Goal: Task Accomplishment & Management: Manage account settings

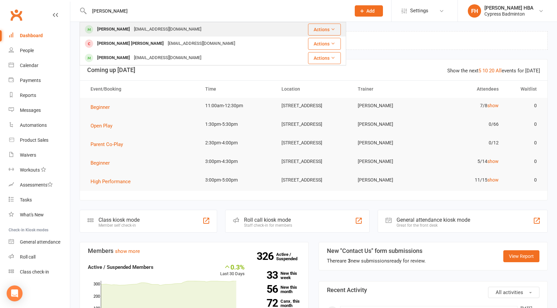
type input "[PERSON_NAME]"
click at [133, 32] on div "[EMAIL_ADDRESS][DOMAIN_NAME]" at bounding box center [167, 30] width 71 height 10
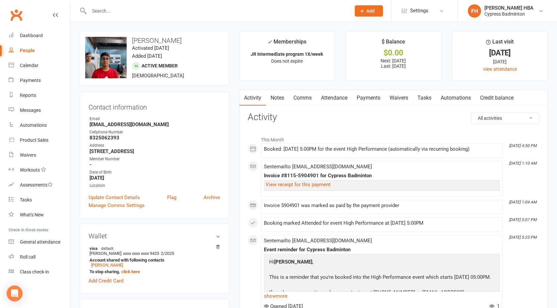
click at [338, 99] on link "Attendance" at bounding box center [334, 97] width 36 height 15
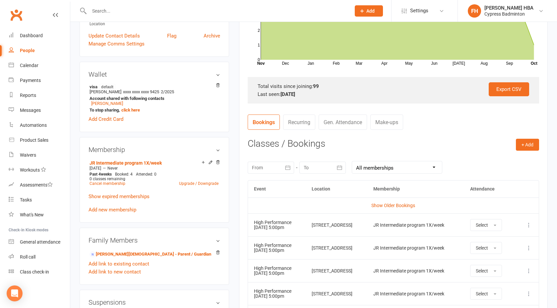
scroll to position [169, 0]
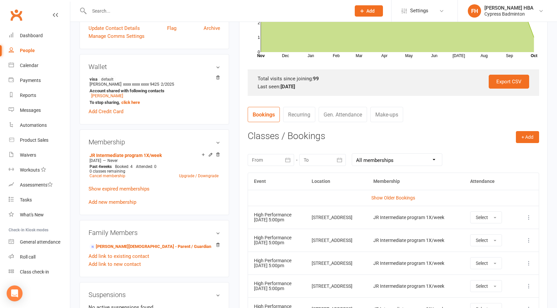
click at [527, 210] on td "More info View event Remove booking" at bounding box center [527, 217] width 23 height 23
click at [527, 218] on icon at bounding box center [529, 217] width 7 height 7
click at [498, 257] on link "Remove booking" at bounding box center [500, 256] width 66 height 13
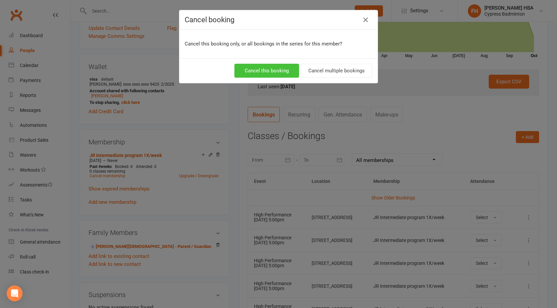
click at [280, 71] on button "Cancel this booking" at bounding box center [266, 71] width 65 height 14
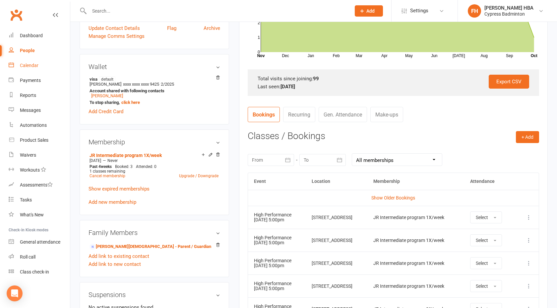
click at [38, 70] on link "Calendar" at bounding box center [39, 65] width 61 height 15
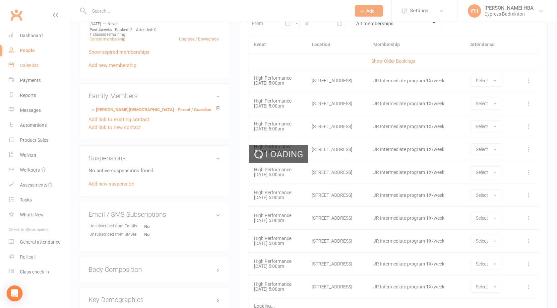
scroll to position [311, 0]
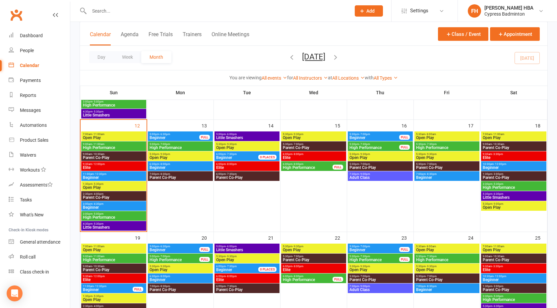
scroll to position [244, 0]
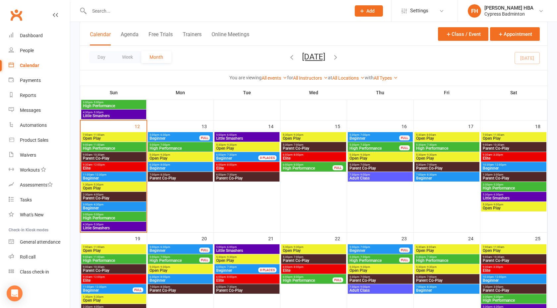
click at [421, 146] on span "5:30pm - 7:30pm" at bounding box center [447, 144] width 62 height 3
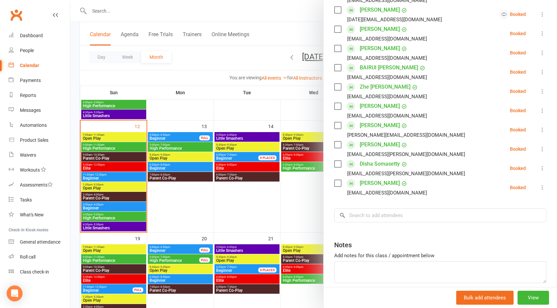
scroll to position [244, 0]
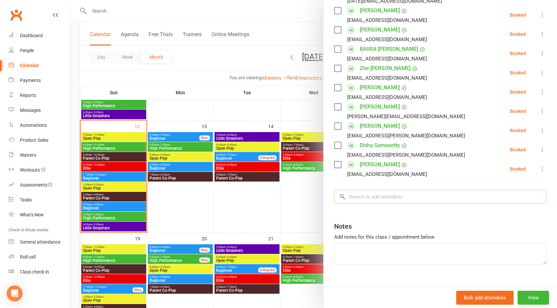
click at [412, 190] on input "search" at bounding box center [440, 197] width 212 height 14
type input "n"
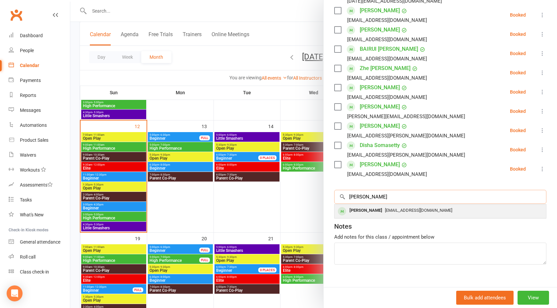
type input "[PERSON_NAME]"
click at [395, 206] on div "[EMAIL_ADDRESS][DOMAIN_NAME]" at bounding box center [440, 211] width 206 height 10
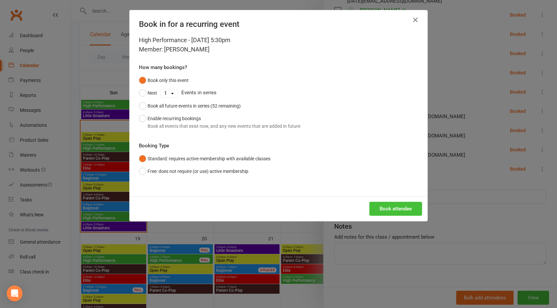
click at [385, 211] on button "Book attendee" at bounding box center [395, 209] width 53 height 14
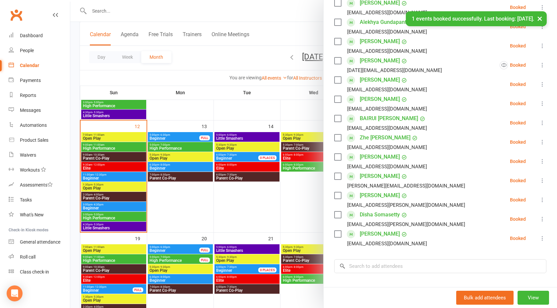
scroll to position [0, 0]
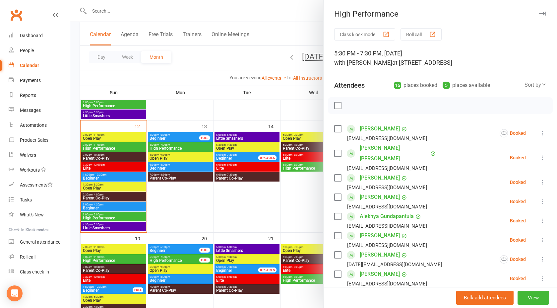
click at [254, 212] on div at bounding box center [313, 154] width 487 height 308
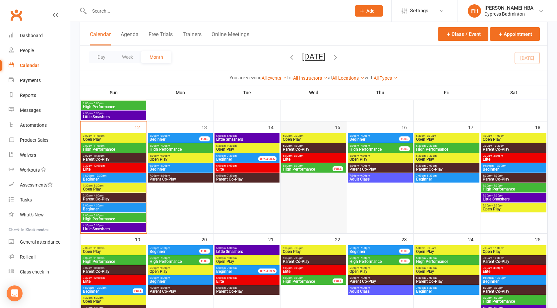
scroll to position [248, 0]
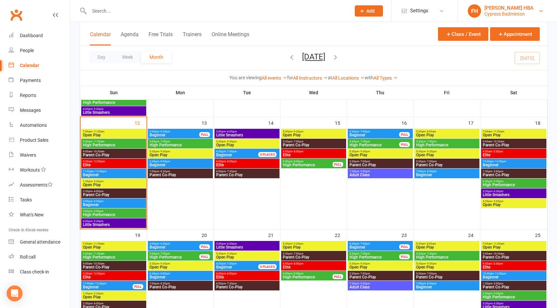
click at [499, 4] on link "[PERSON_NAME] HBA Cypress Badminton" at bounding box center [507, 10] width 79 height 13
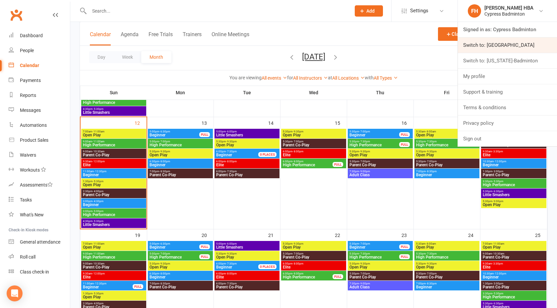
click at [485, 43] on link "Switch to: [GEOGRAPHIC_DATA]" at bounding box center [507, 44] width 99 height 15
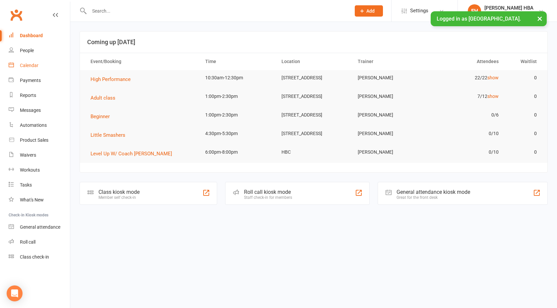
click at [37, 66] on div "Calendar" at bounding box center [29, 65] width 19 height 5
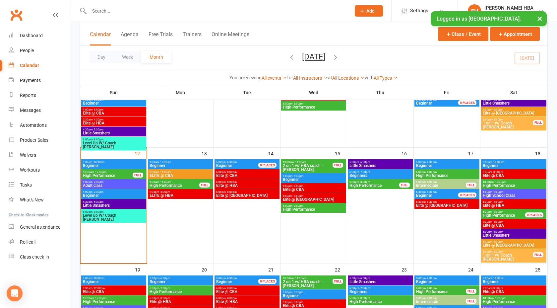
scroll to position [212, 0]
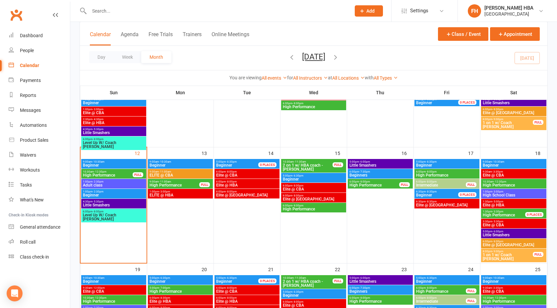
click at [489, 182] on span "10:30am - 12:30pm" at bounding box center [513, 181] width 63 height 3
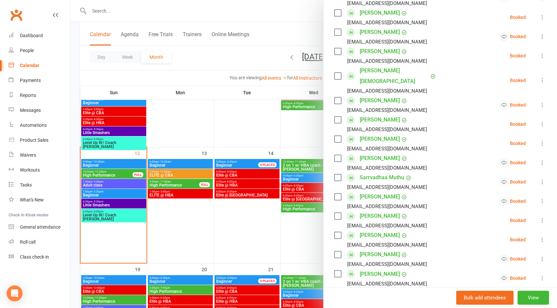
scroll to position [240, 0]
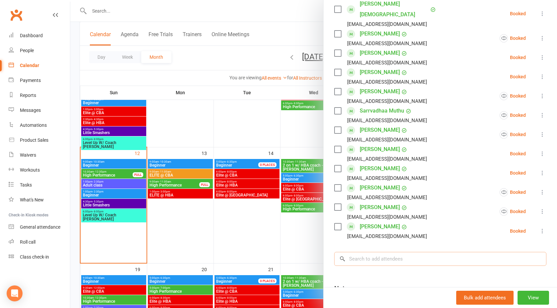
click at [417, 252] on input "search" at bounding box center [440, 259] width 212 height 14
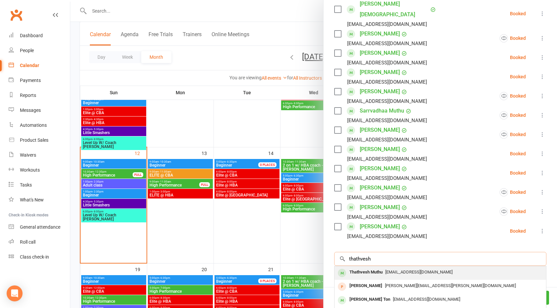
type input "thathvesh"
click at [372, 267] on div "Thathvesh Muthu" at bounding box center [366, 272] width 38 height 10
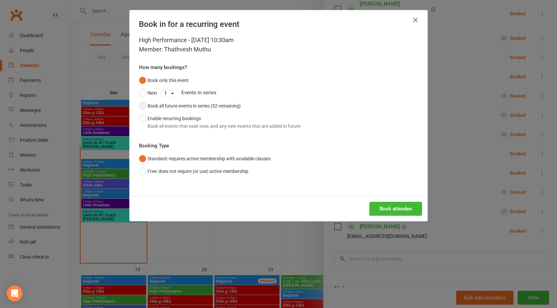
click at [154, 106] on div "Book all future events in series (52 remaining)" at bounding box center [194, 105] width 93 height 7
click at [395, 210] on button "Book attendee" at bounding box center [395, 209] width 53 height 14
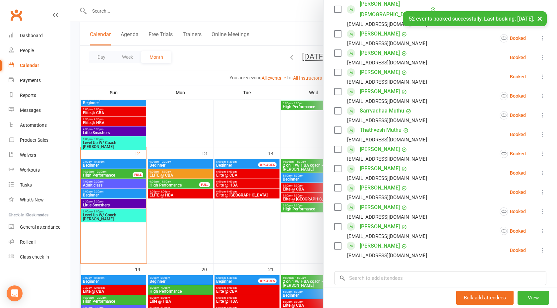
click at [540, 131] on icon at bounding box center [542, 134] width 7 height 7
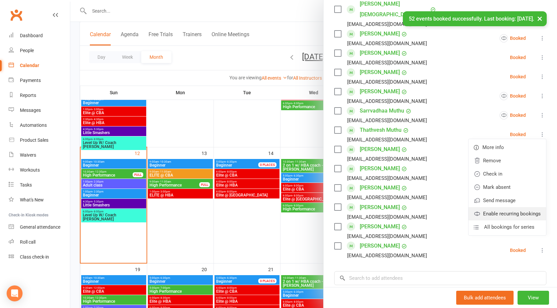
click at [499, 207] on link "Enable recurring bookings" at bounding box center [507, 213] width 78 height 13
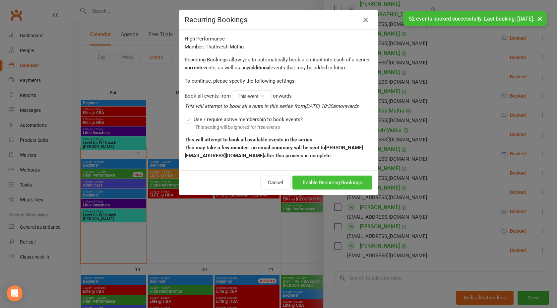
click at [320, 189] on button "Enable Recurring Bookings" at bounding box center [332, 182] width 80 height 14
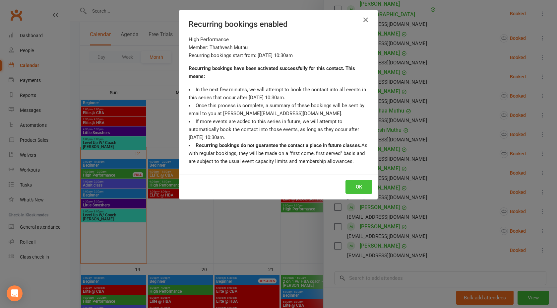
click at [360, 184] on button "OK" at bounding box center [358, 187] width 27 height 14
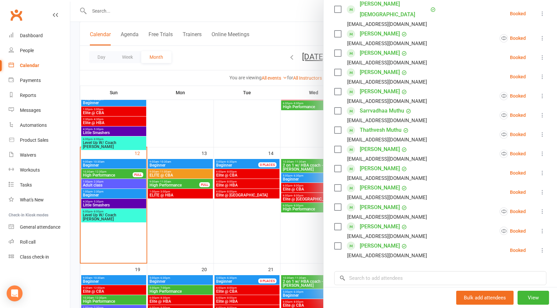
click at [251, 185] on div at bounding box center [313, 154] width 487 height 308
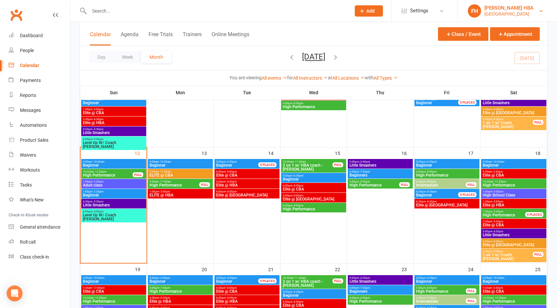
click at [503, 11] on div "Houston Badminton Academy" at bounding box center [508, 14] width 49 height 6
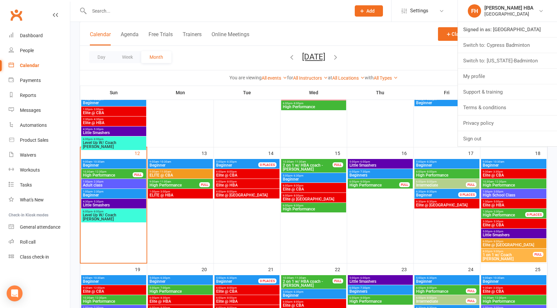
click at [299, 15] on input "text" at bounding box center [216, 10] width 259 height 9
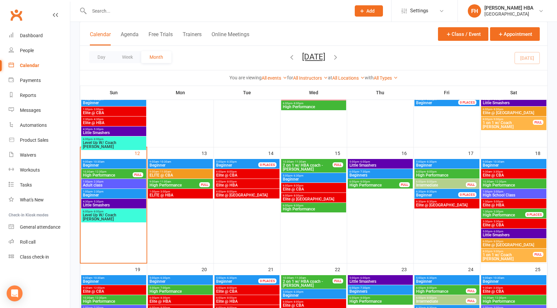
click at [297, 15] on input "text" at bounding box center [216, 10] width 259 height 9
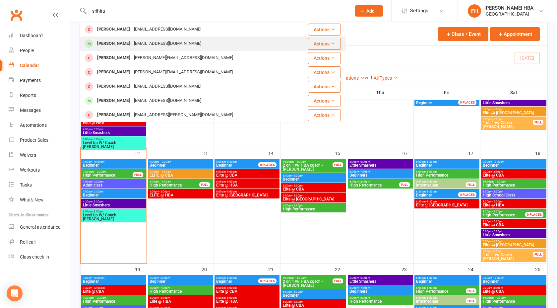
type input "srihita"
click at [177, 43] on div "sridevieamani@gmail.com" at bounding box center [167, 44] width 71 height 10
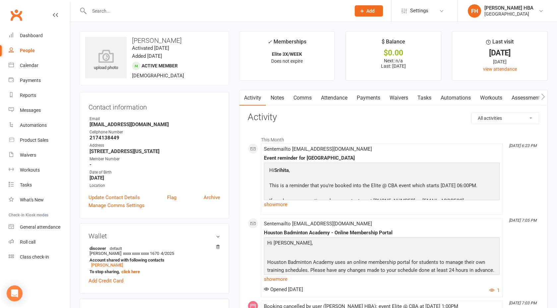
click at [338, 99] on link "Attendance" at bounding box center [334, 97] width 36 height 15
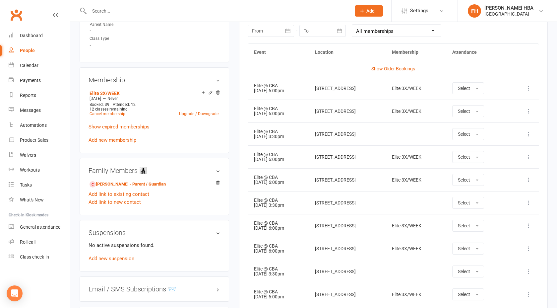
scroll to position [299, 0]
click at [53, 67] on link "Calendar" at bounding box center [39, 65] width 61 height 15
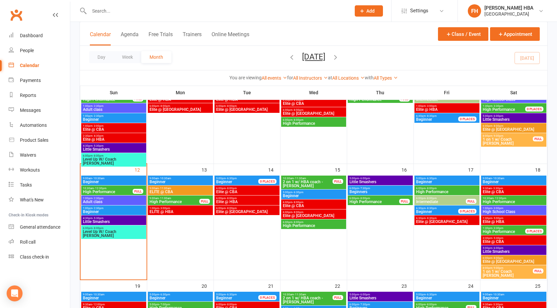
scroll to position [202, 0]
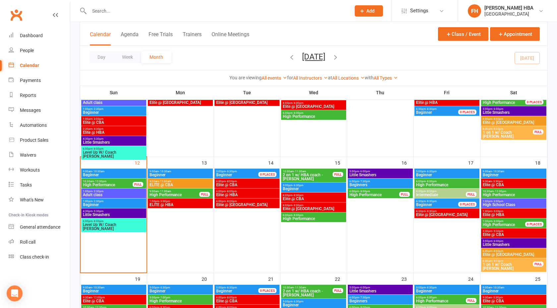
click at [205, 9] on input "text" at bounding box center [216, 10] width 259 height 9
type input "bhavyam"
paste input "bhavyam"
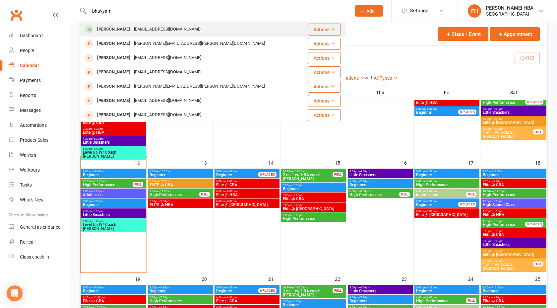
type input "bhavyam"
click at [122, 26] on div "Bhavyam Das" at bounding box center [113, 30] width 37 height 10
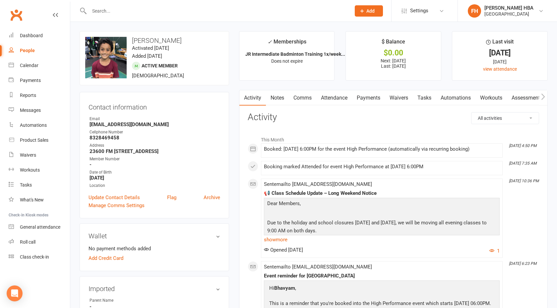
click at [332, 95] on link "Attendance" at bounding box center [334, 97] width 36 height 15
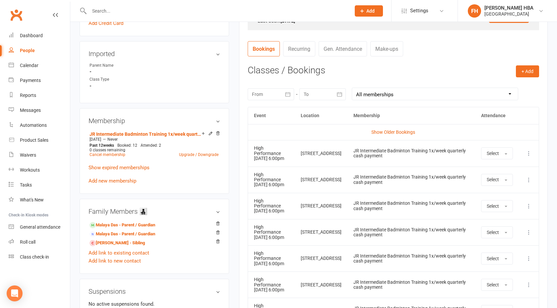
scroll to position [237, 0]
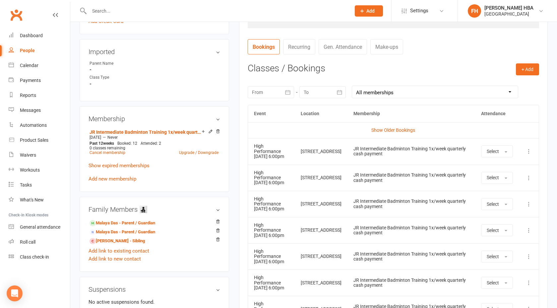
click at [231, 150] on div "upload photo change photo Bhavyam Das Activated 26 August, 2023 Added 26 August…" at bounding box center [154, 146] width 159 height 705
